Goal: Transaction & Acquisition: Purchase product/service

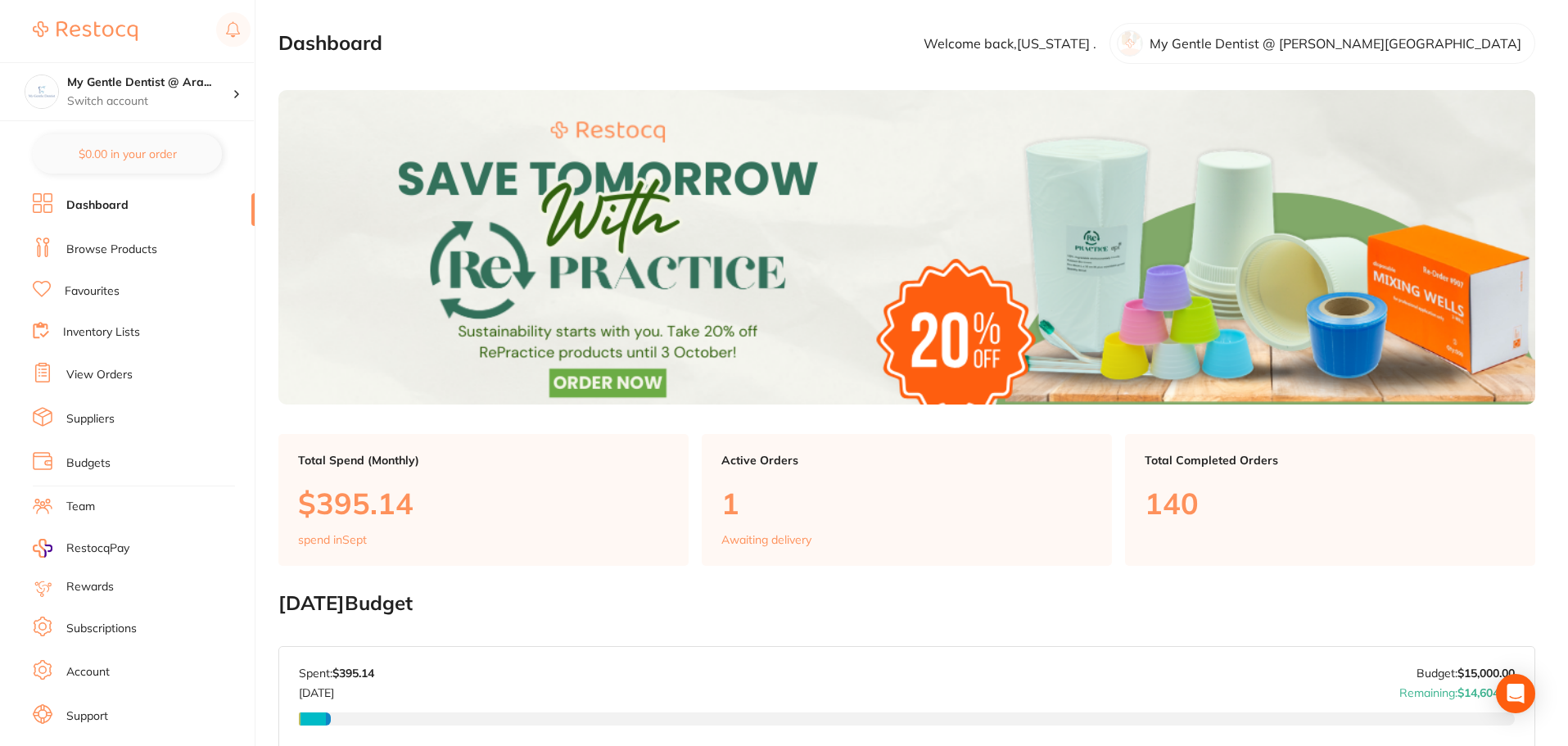
click at [128, 248] on link "Browse Products" at bounding box center [112, 250] width 91 height 16
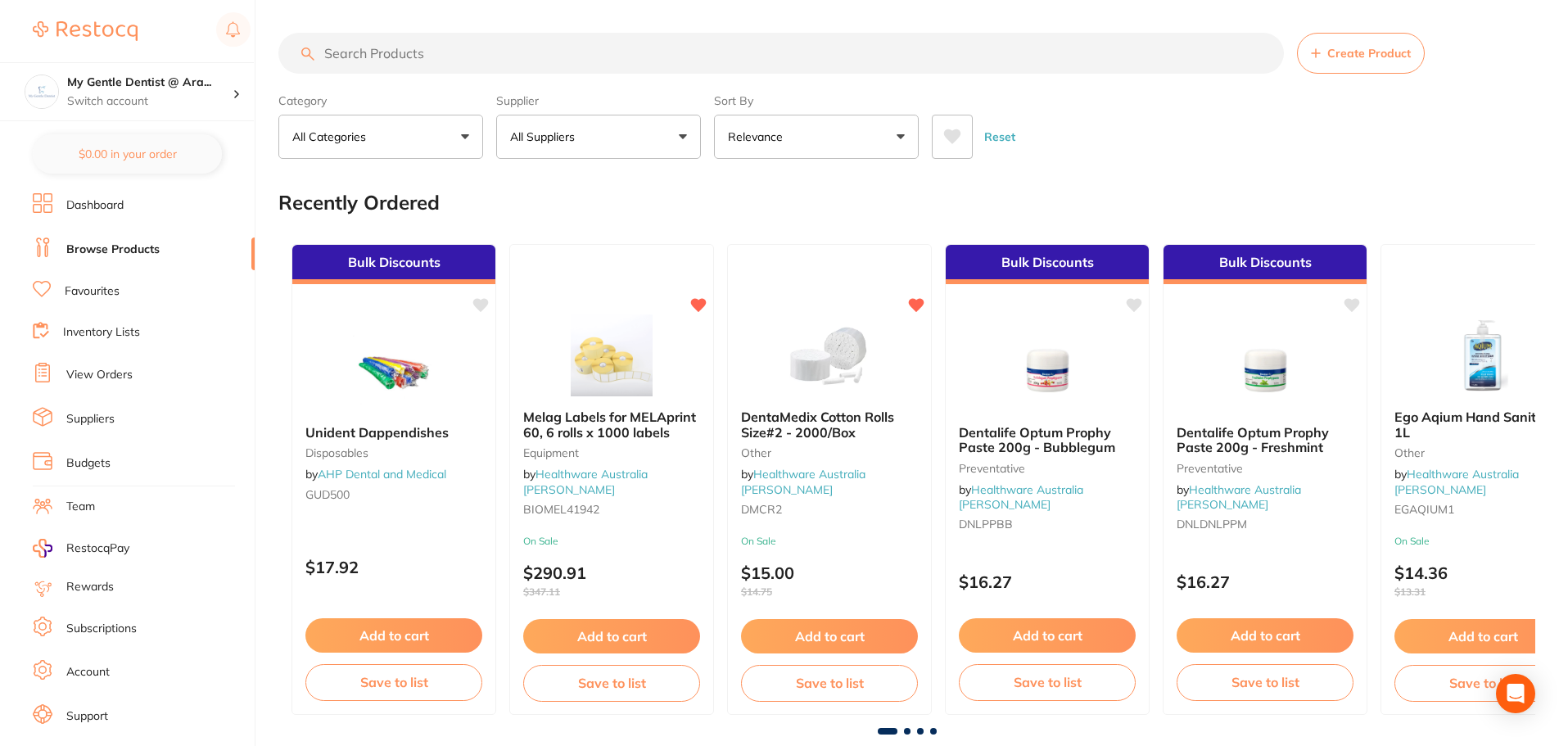
click at [431, 57] on input "search" at bounding box center [781, 53] width 1005 height 40
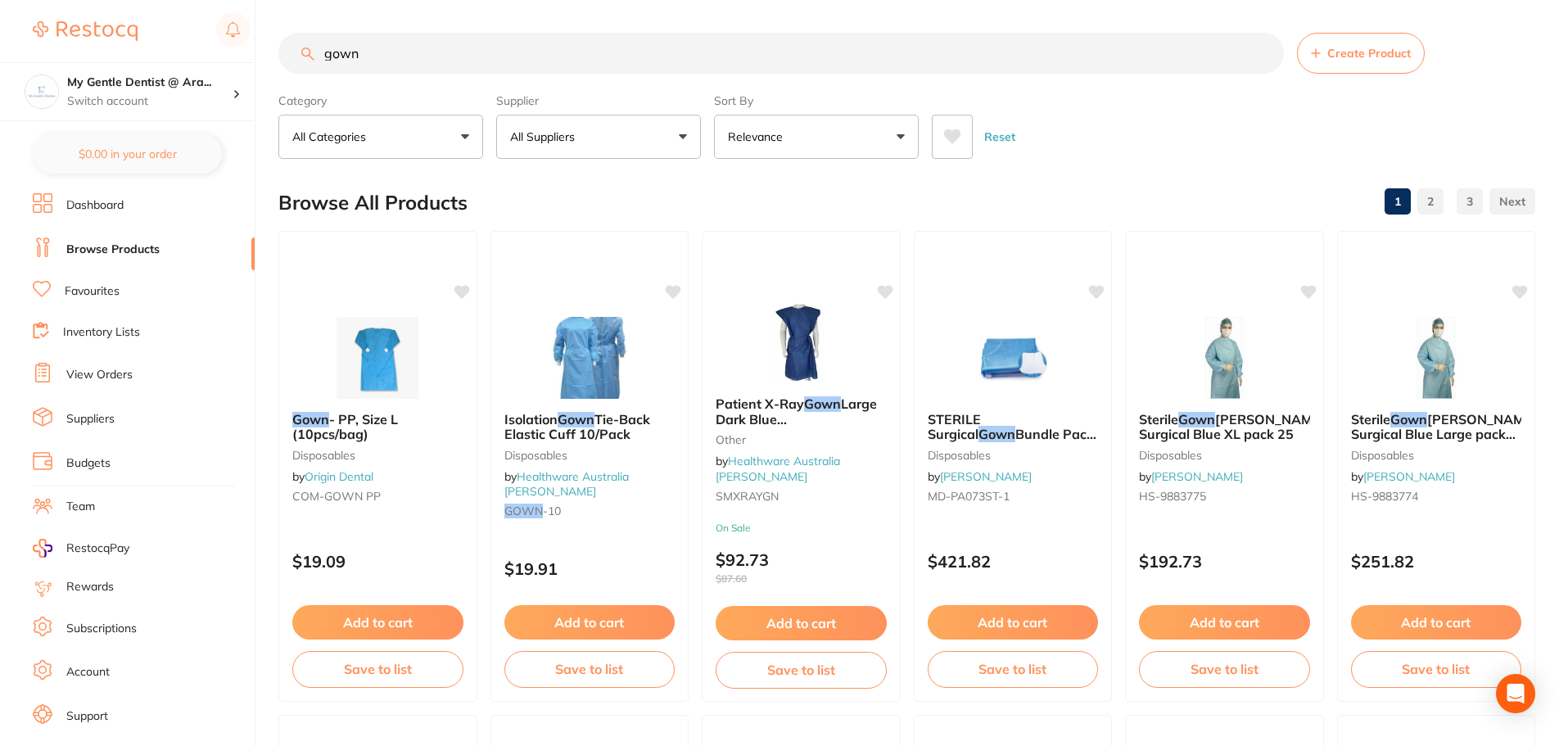
type input "gown"
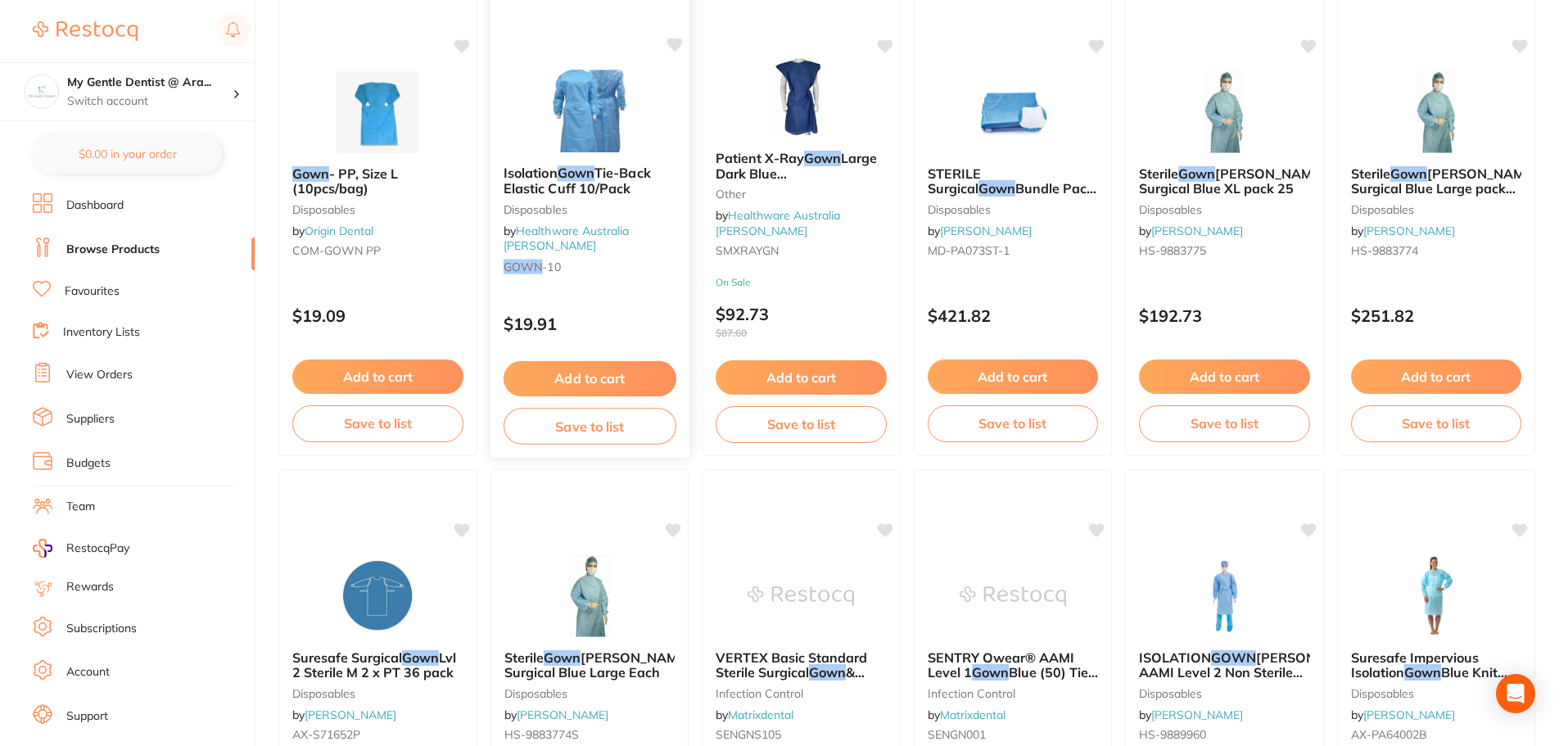
scroll to position [82, 0]
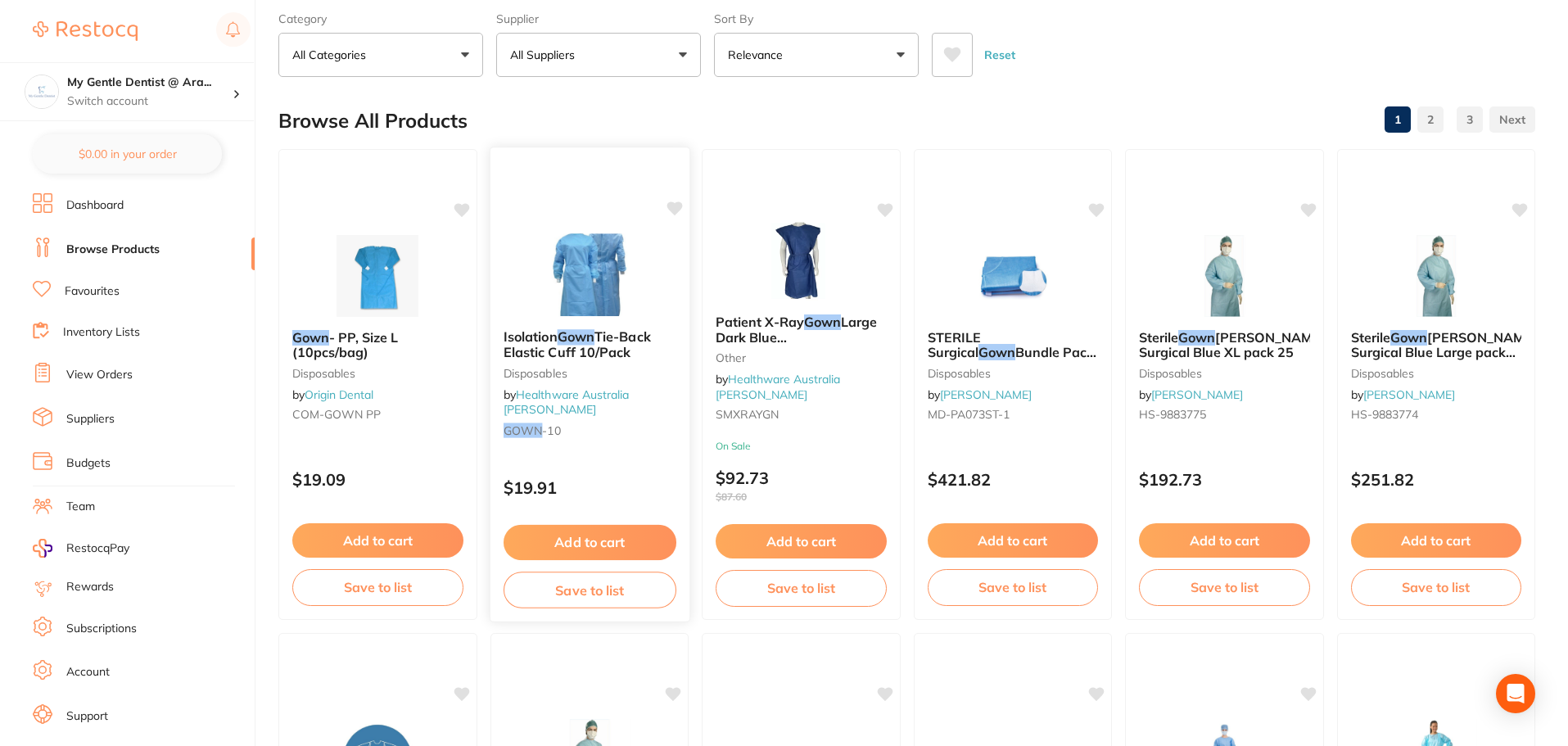
click at [598, 359] on span "Tie-Back Elastic Cuff 10/Pack" at bounding box center [576, 344] width 147 height 32
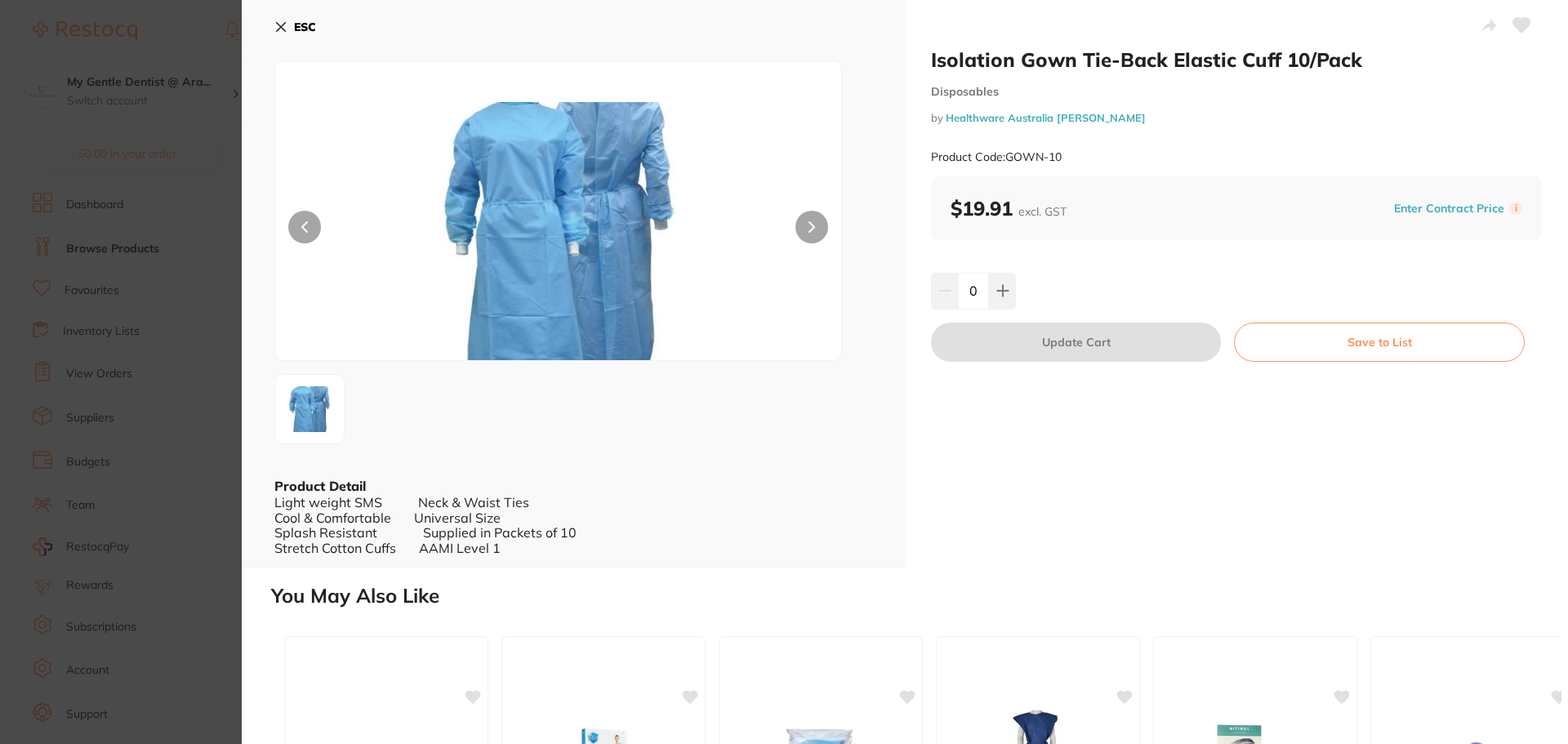
click at [817, 236] on button at bounding box center [811, 227] width 33 height 33
click at [808, 237] on button at bounding box center [811, 227] width 33 height 33
click at [996, 289] on icon at bounding box center [1003, 291] width 13 height 13
type input "1"
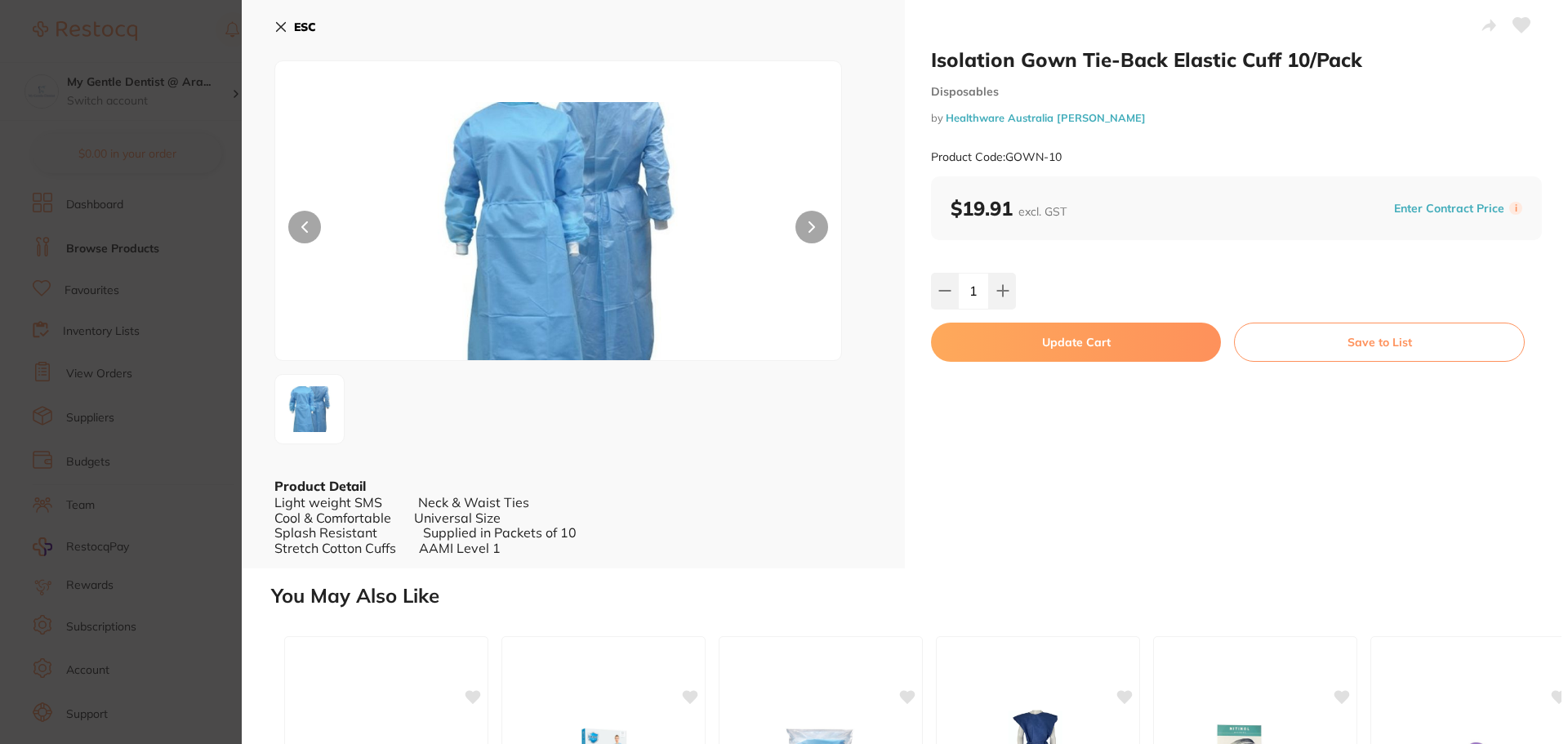
click at [1112, 342] on button "Update Cart" at bounding box center [1077, 342] width 290 height 39
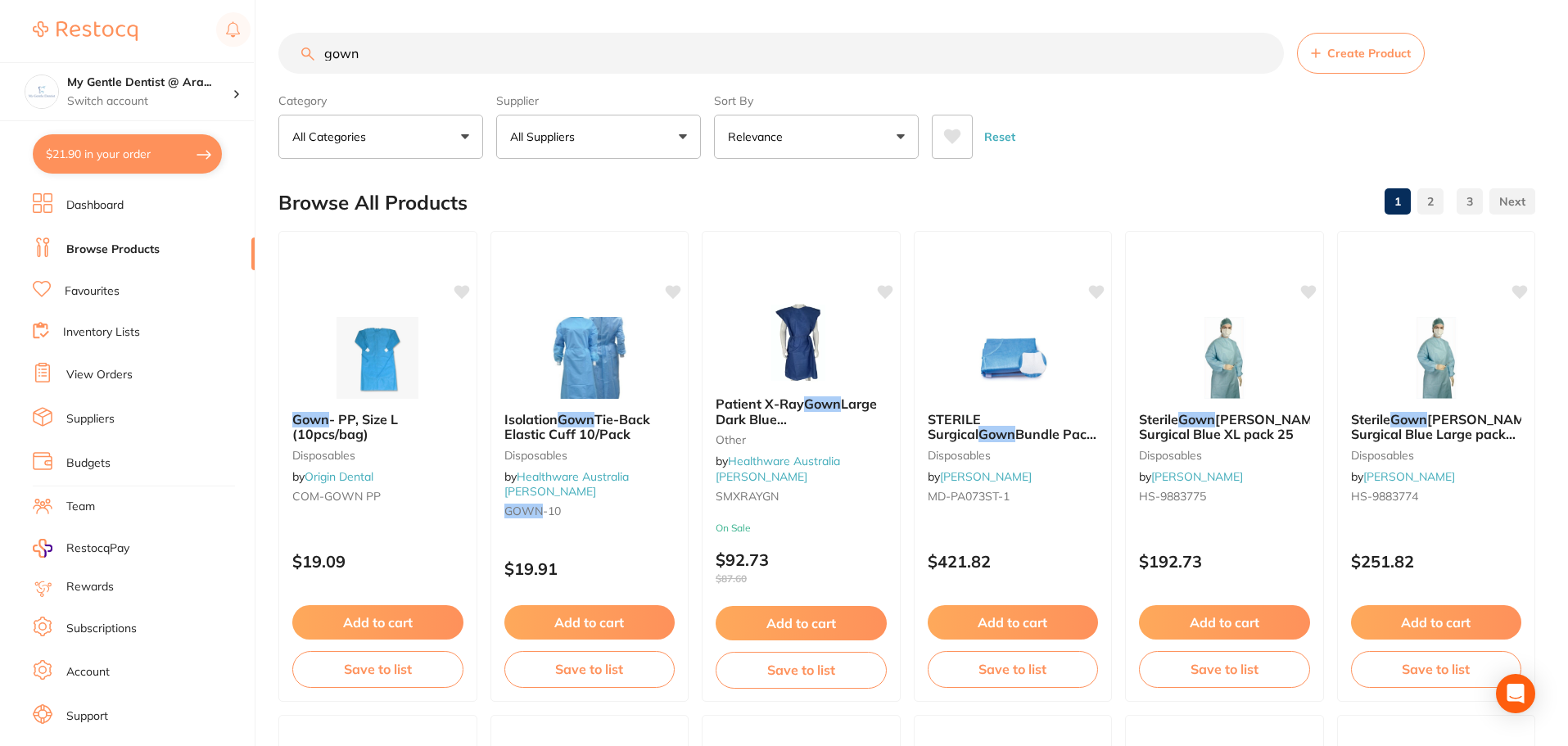
click at [111, 165] on button "$21.90 in your order" at bounding box center [127, 153] width 189 height 40
checkbox input "true"
